Goal: Task Accomplishment & Management: Manage account settings

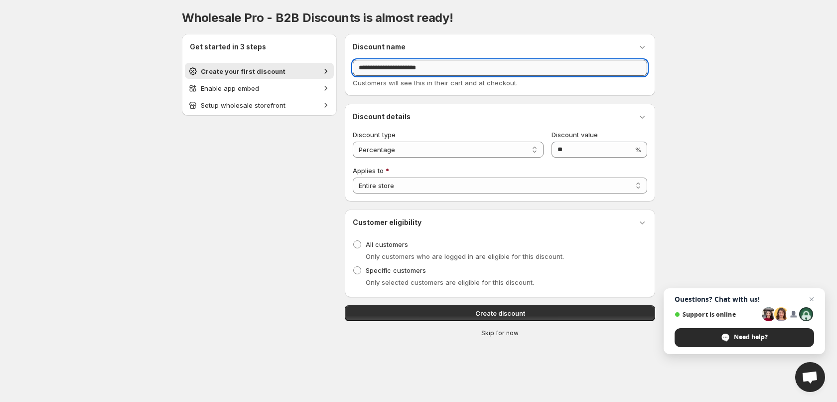
click at [453, 66] on input "**********" at bounding box center [500, 68] width 295 height 16
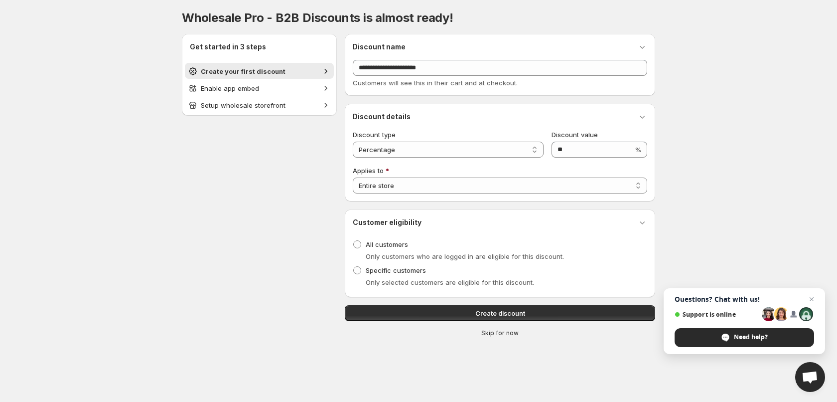
click at [516, 339] on div "**********" at bounding box center [418, 186] width 473 height 353
click at [503, 332] on span "Skip for now" at bounding box center [499, 333] width 37 height 8
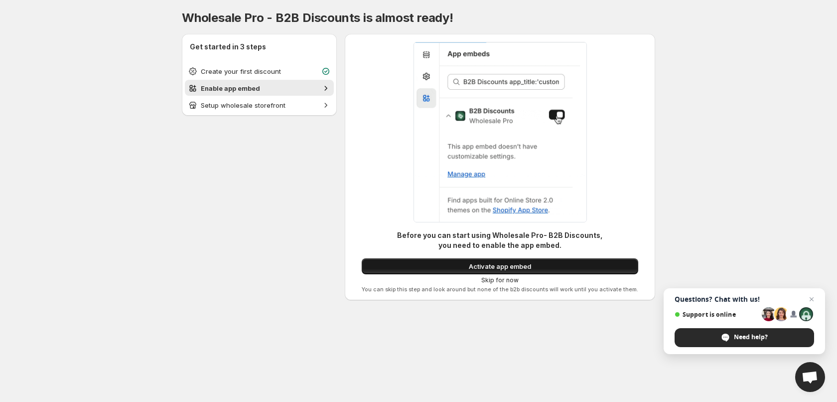
click at [513, 265] on span "Activate app embed" at bounding box center [500, 266] width 62 height 10
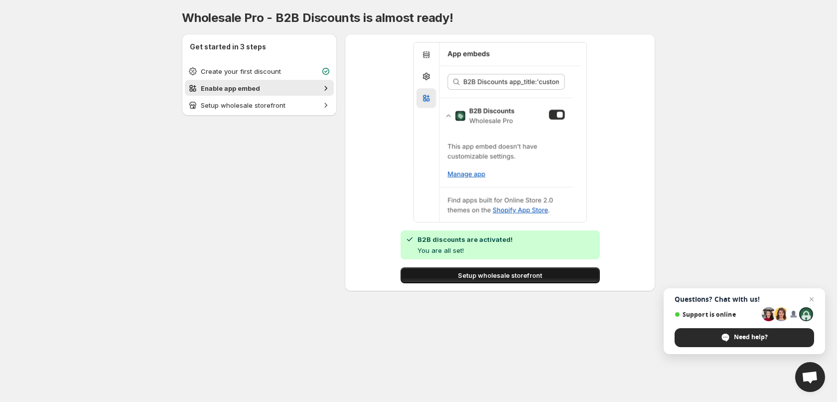
click at [513, 276] on span "Setup wholesale storefront" at bounding box center [500, 275] width 84 height 10
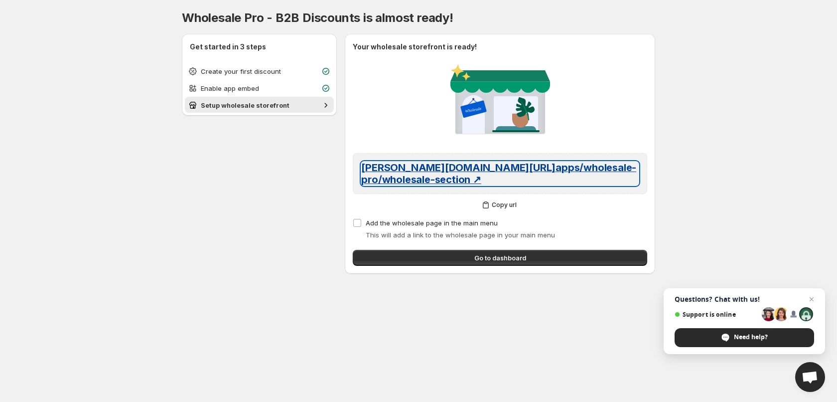
click at [464, 182] on span "tina-testing-store.myshopify.com/ apps/wholesale-pro/wholesale-section ↗" at bounding box center [498, 173] width 275 height 24
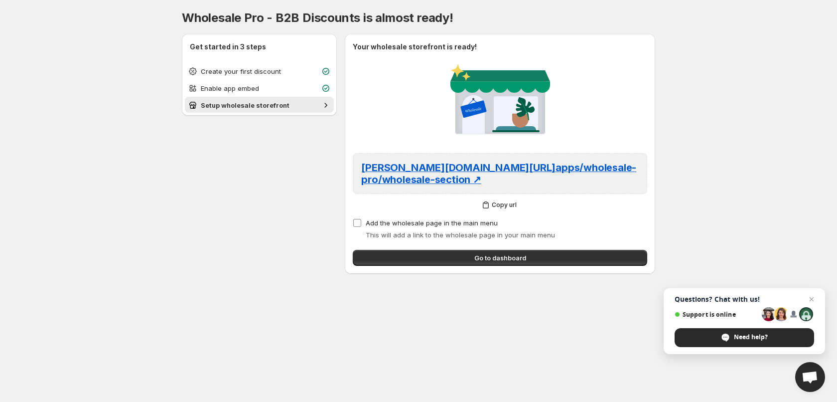
click at [443, 222] on span "Add the wholesale page in the main menu" at bounding box center [432, 223] width 132 height 8
click at [501, 257] on span "Go to dashboard" at bounding box center [500, 258] width 52 height 10
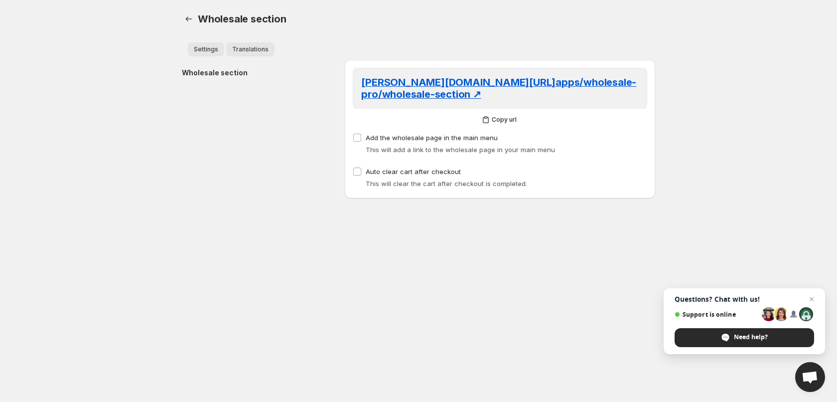
click at [256, 49] on span "Translations" at bounding box center [250, 49] width 36 height 8
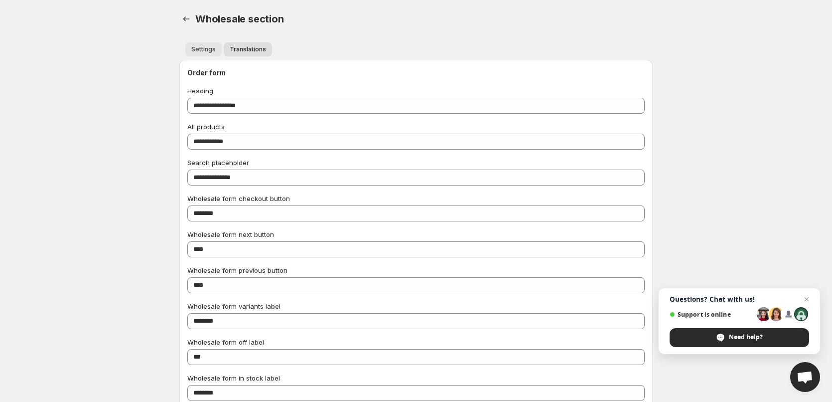
click at [204, 49] on span "Settings" at bounding box center [203, 49] width 24 height 8
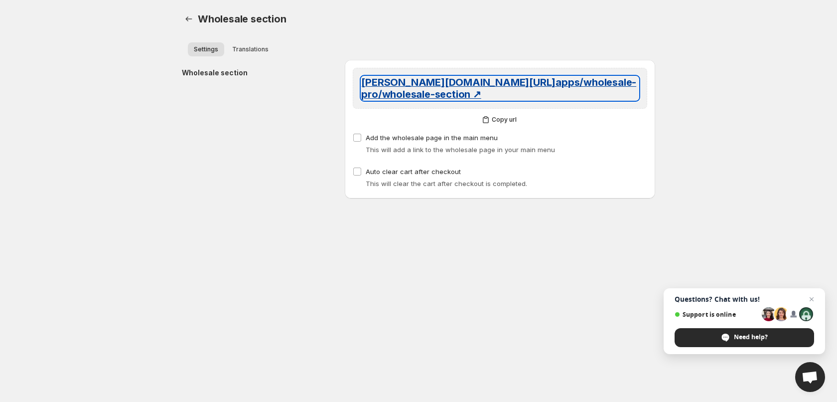
click at [466, 91] on span "[PERSON_NAME][DOMAIN_NAME][URL] apps/wholesale-pro/wholesale-section ↗" at bounding box center [498, 88] width 275 height 24
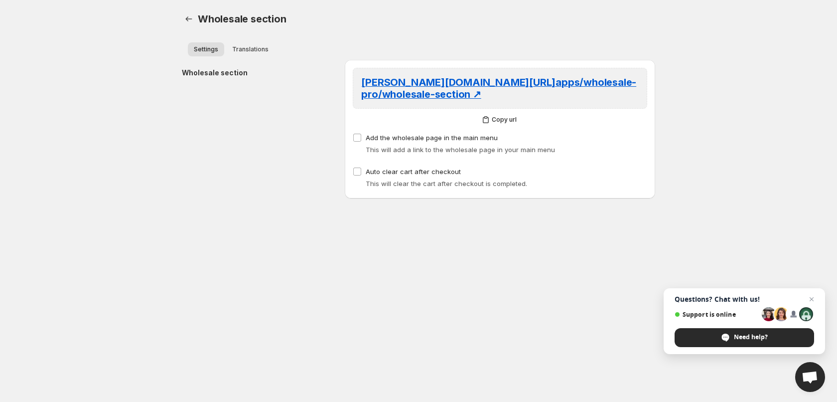
click at [803, 194] on body "Home Discounts B2B Registration Forms Net Terms Account Receivables Manual orde…" at bounding box center [418, 201] width 837 height 402
click at [80, 201] on body "Home Discounts B2B Registration Forms Net Terms Account Receivables Manual orde…" at bounding box center [418, 201] width 837 height 402
click at [254, 53] on button "Translations" at bounding box center [250, 49] width 48 height 14
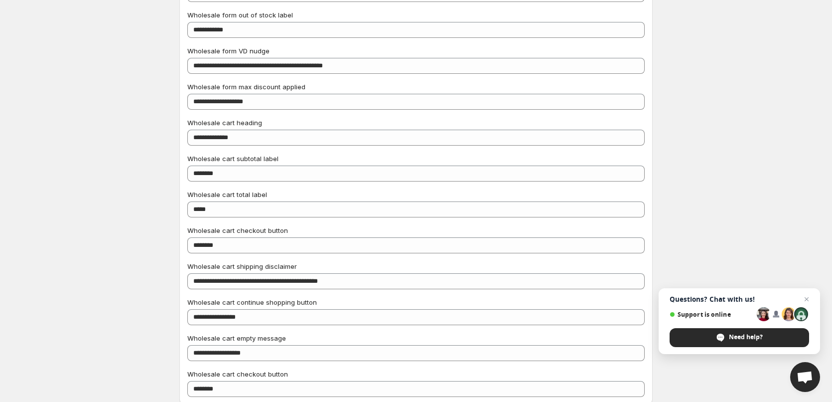
scroll to position [402, 0]
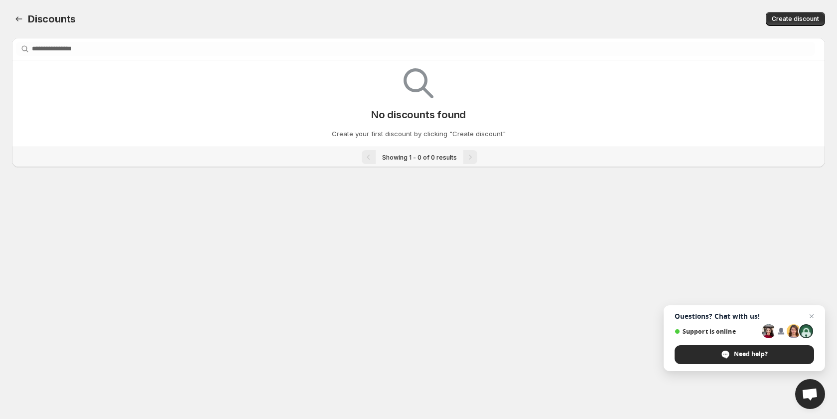
click at [175, 258] on body "Home Discounts B2B Registration Forms Net Terms Account Receivables Manual orde…" at bounding box center [418, 209] width 837 height 419
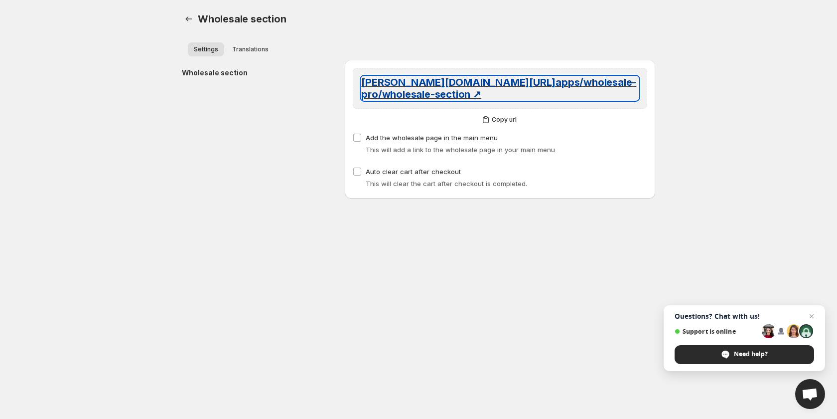
click at [446, 89] on span "[PERSON_NAME][DOMAIN_NAME][URL] apps/wholesale-pro/wholesale-section ↗" at bounding box center [498, 88] width 275 height 24
click at [442, 90] on span "[PERSON_NAME][DOMAIN_NAME][URL] apps/wholesale-pro/wholesale-section ↗" at bounding box center [498, 88] width 275 height 24
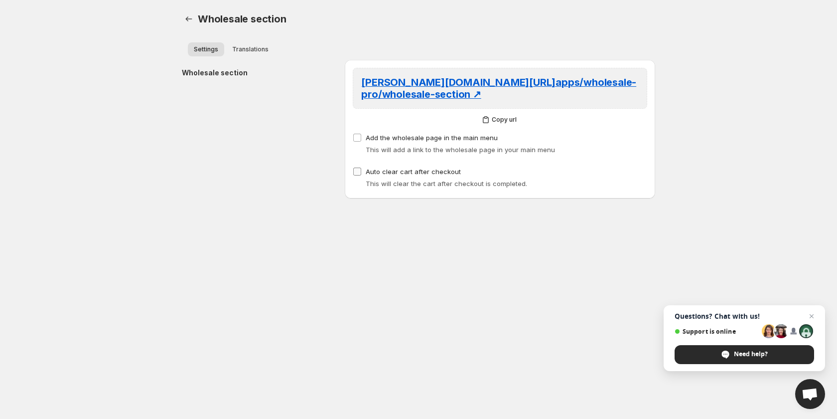
click at [414, 172] on span "Auto clear cart after checkout" at bounding box center [413, 171] width 95 height 8
click at [218, 132] on div "Wholesale section" at bounding box center [259, 129] width 155 height 139
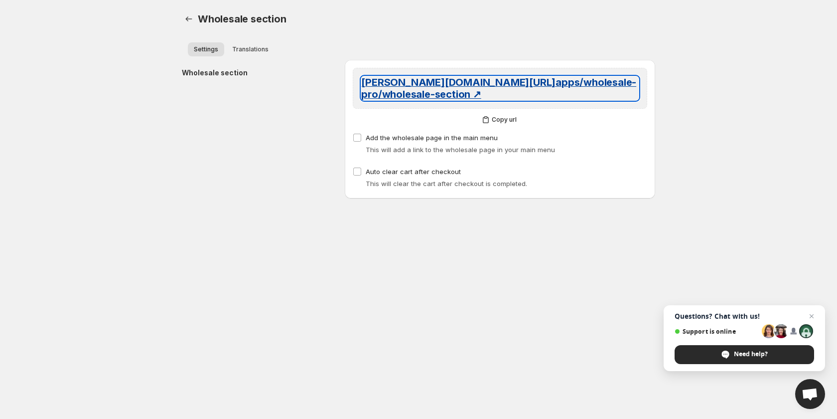
click at [470, 89] on span "[PERSON_NAME][DOMAIN_NAME][URL] apps/wholesale-pro/wholesale-section ↗" at bounding box center [498, 88] width 275 height 24
